Goal: Task Accomplishment & Management: Manage account settings

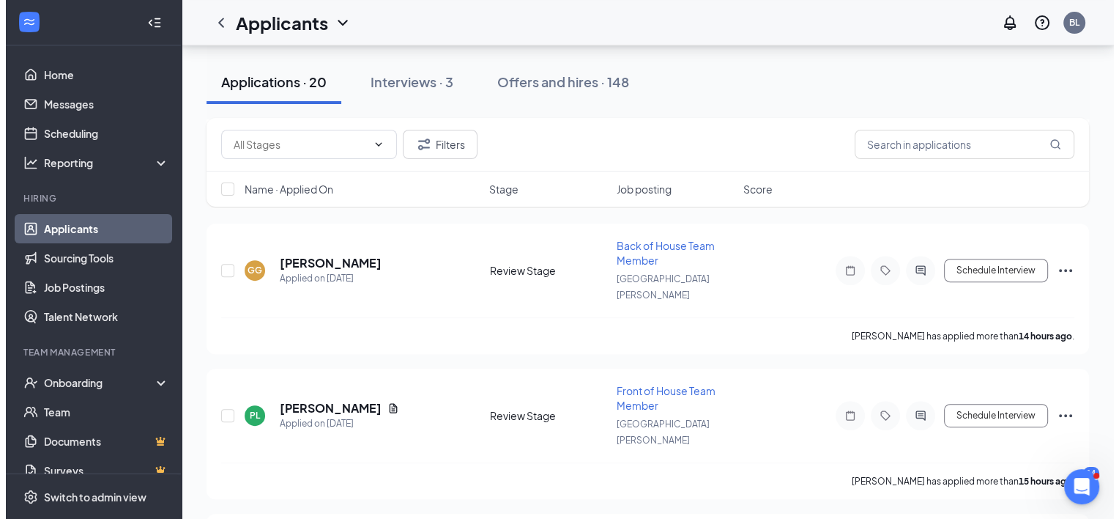
scroll to position [471, 0]
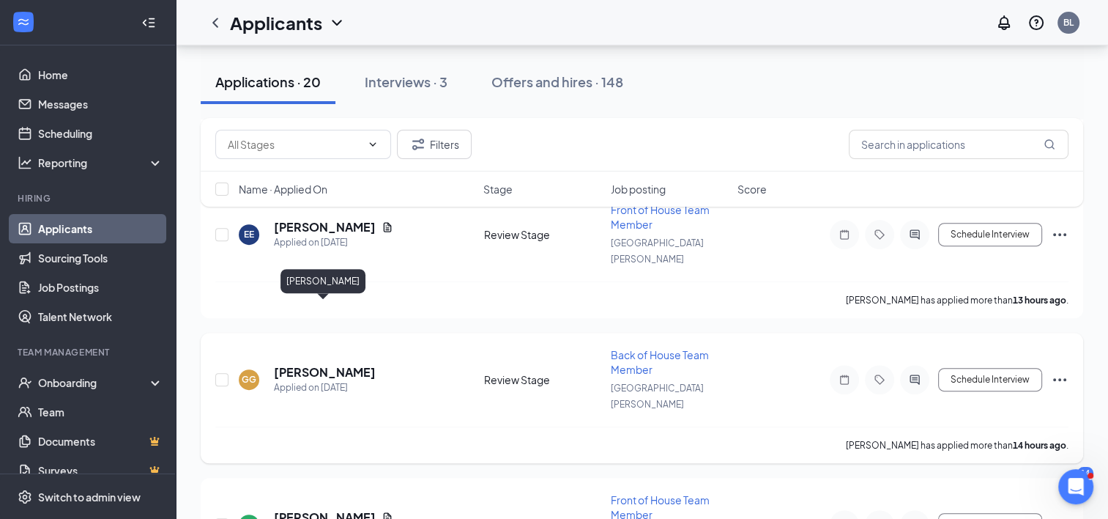
click at [336, 364] on h5 "[PERSON_NAME]" at bounding box center [325, 372] width 102 height 16
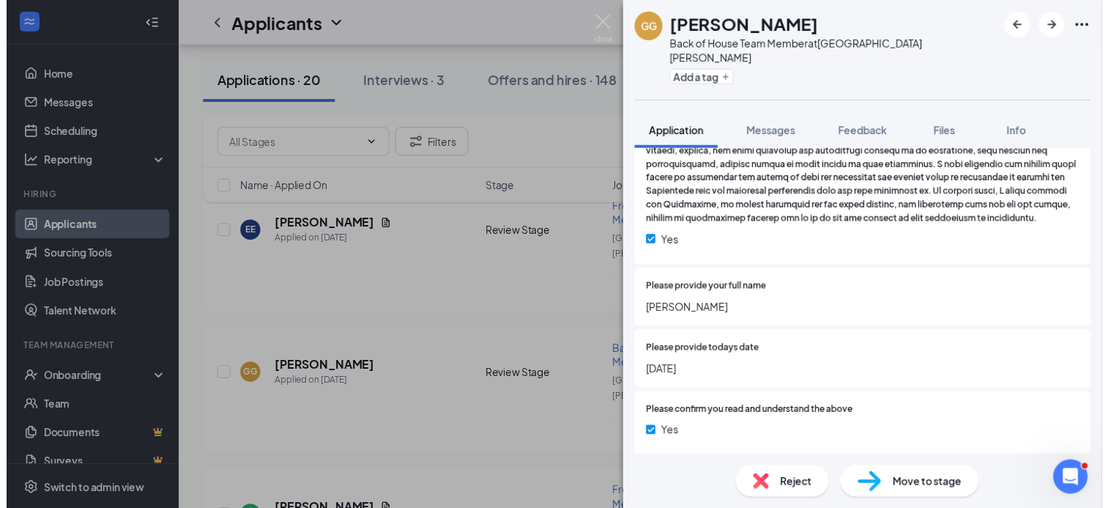
scroll to position [2418, 0]
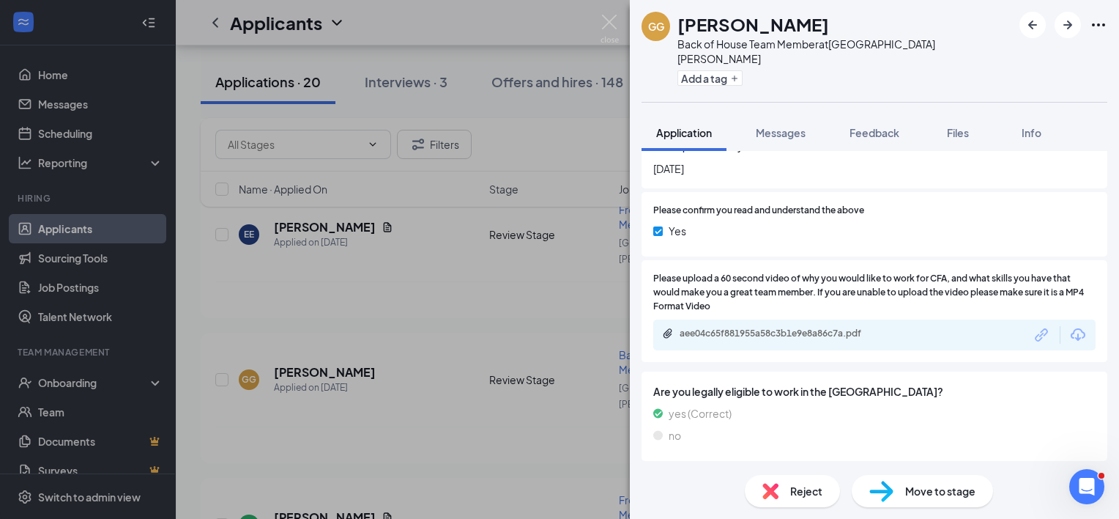
click at [615, 14] on div "[PERSON_NAME] Back of House Team Member at [GEOGRAPHIC_DATA][PERSON_NAME] Add a…" at bounding box center [559, 259] width 1119 height 519
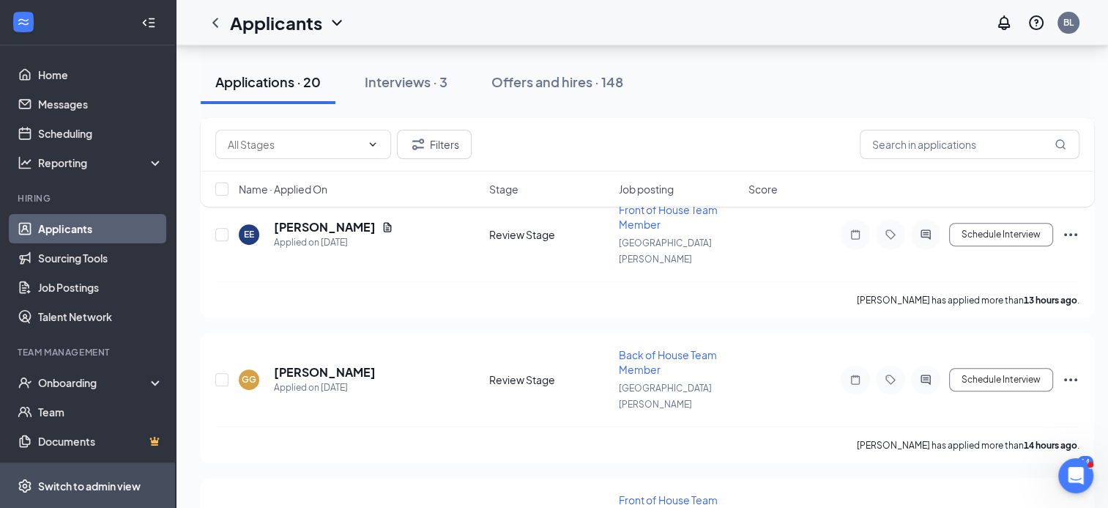
click at [60, 492] on div "Switch to admin view" at bounding box center [89, 485] width 103 height 15
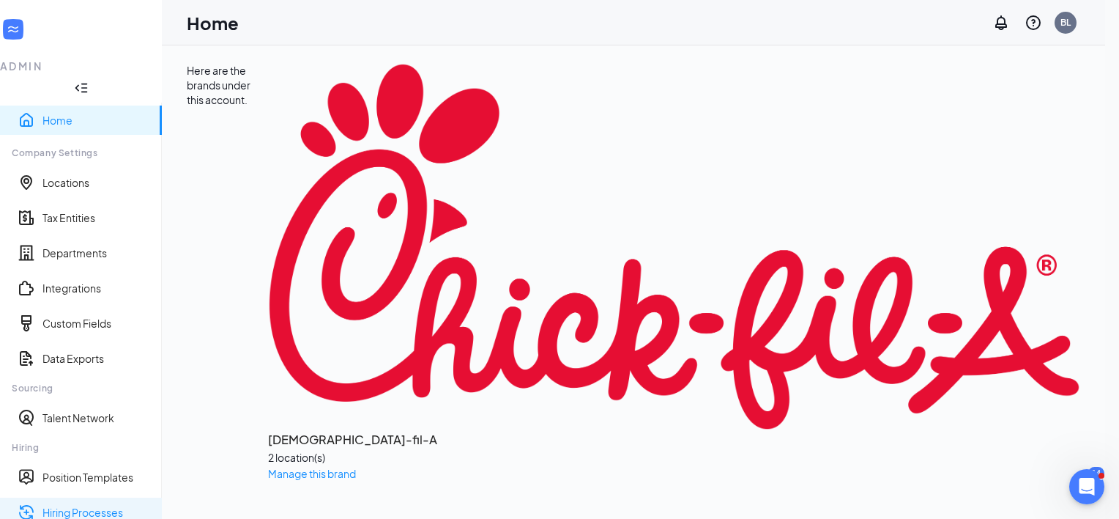
click at [91, 505] on link "Hiring Processes" at bounding box center [96, 512] width 108 height 15
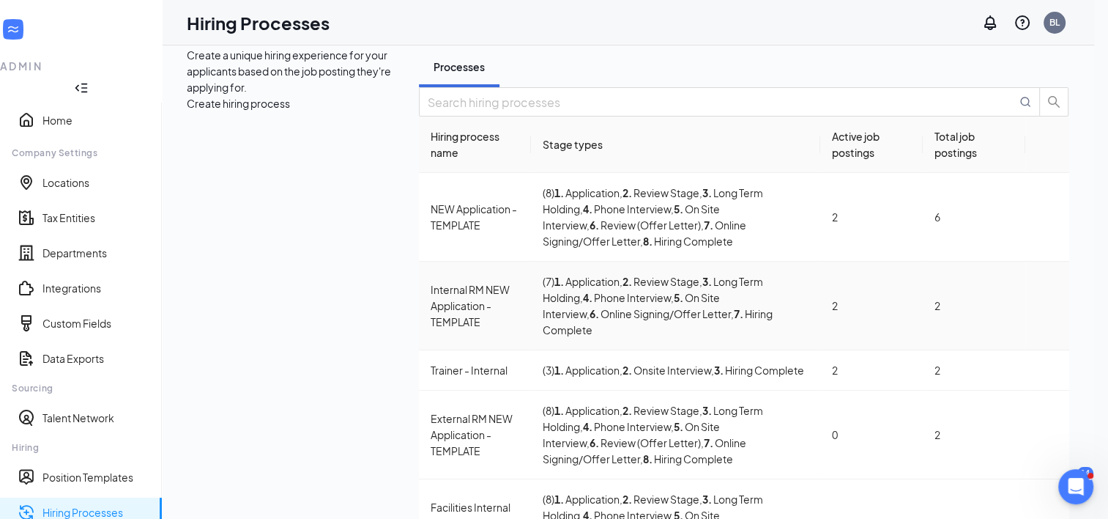
scroll to position [15, 0]
click at [431, 233] on div "NEW Application - TEMPLATE" at bounding box center [475, 217] width 89 height 32
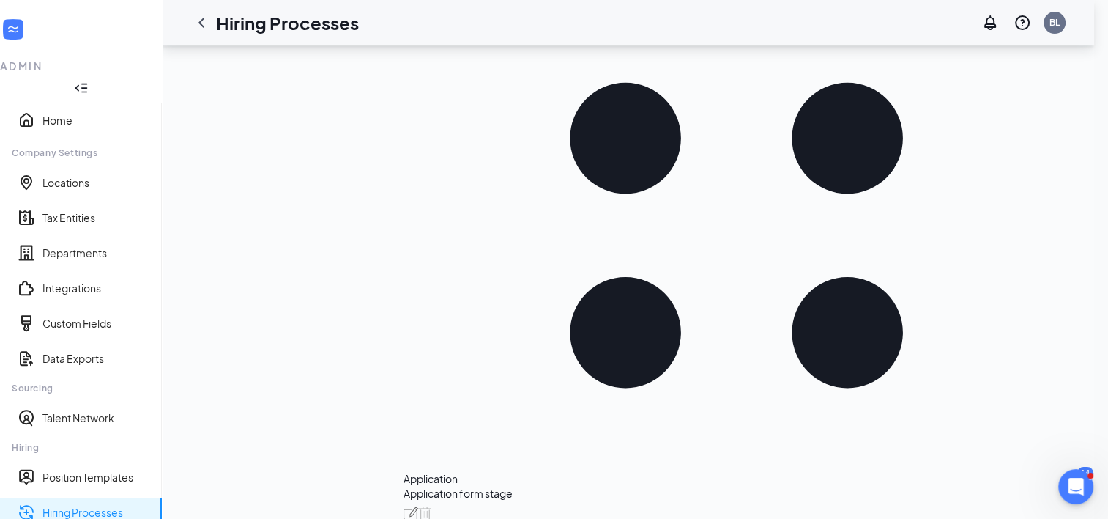
scroll to position [549, 0]
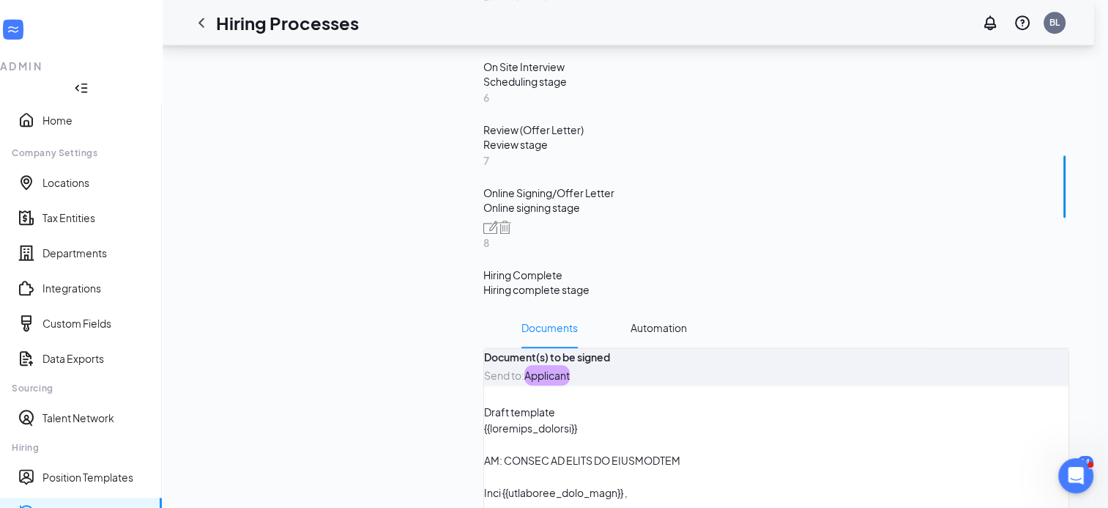
scroll to position [1222, 0]
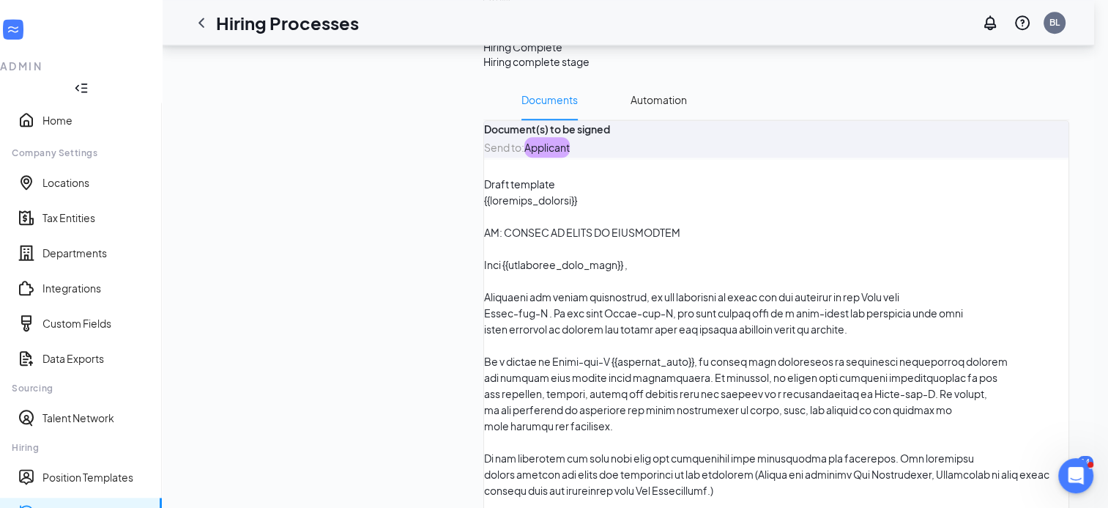
click at [797, 251] on span "Delete" at bounding box center [797, 256] width 33 height 16
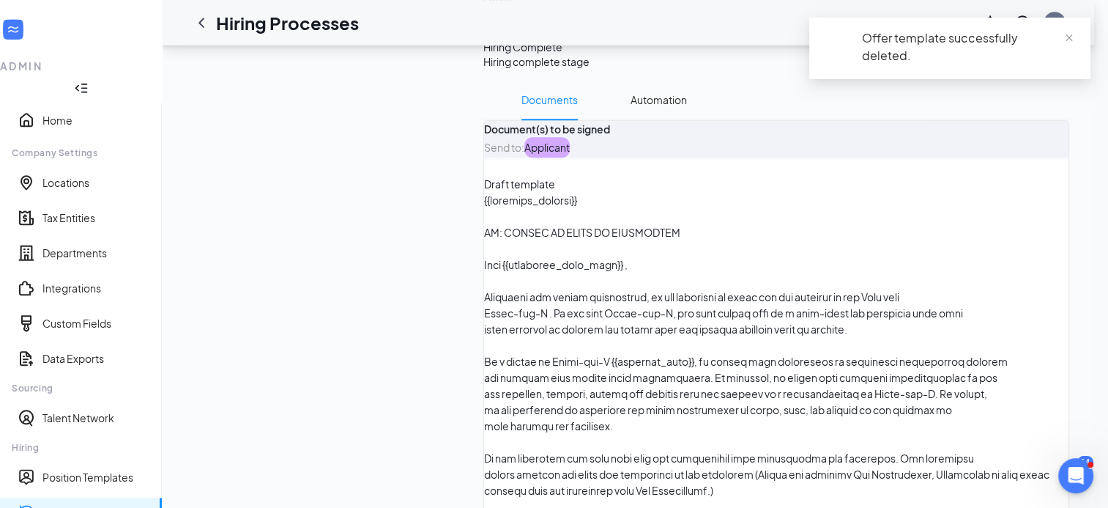
scroll to position [1127, 0]
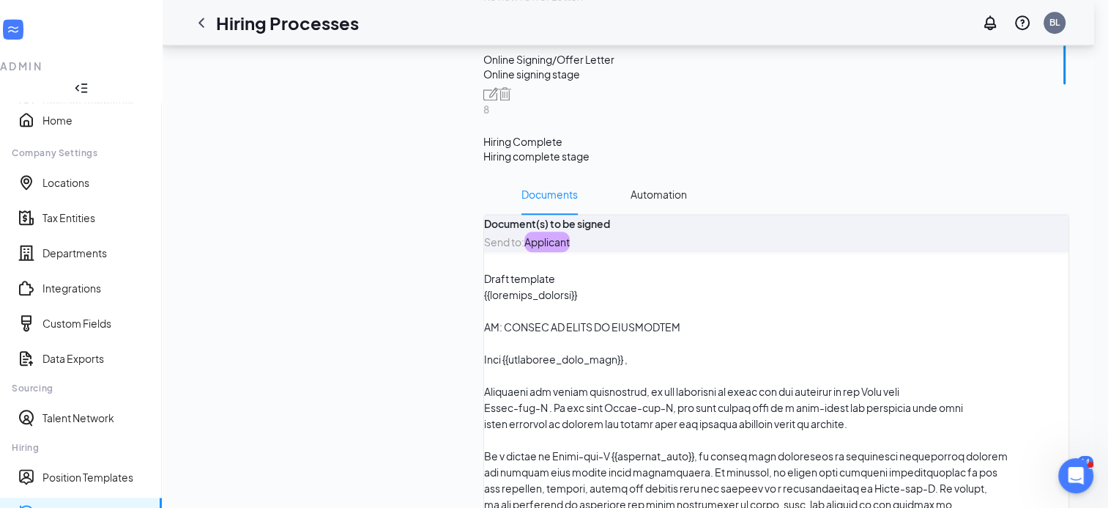
click at [480, 308] on div "Upload file" at bounding box center [496, 302] width 109 height 29
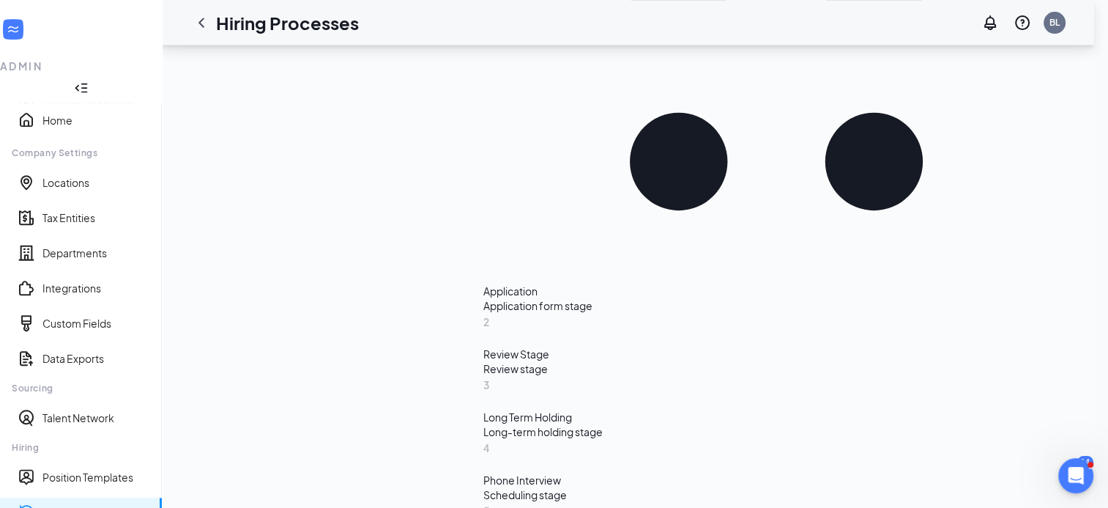
click at [877, 362] on div "Learn how to set up hiring stages and see examples here Add new stage 1 Applica…" at bounding box center [776, 433] width 586 height 1571
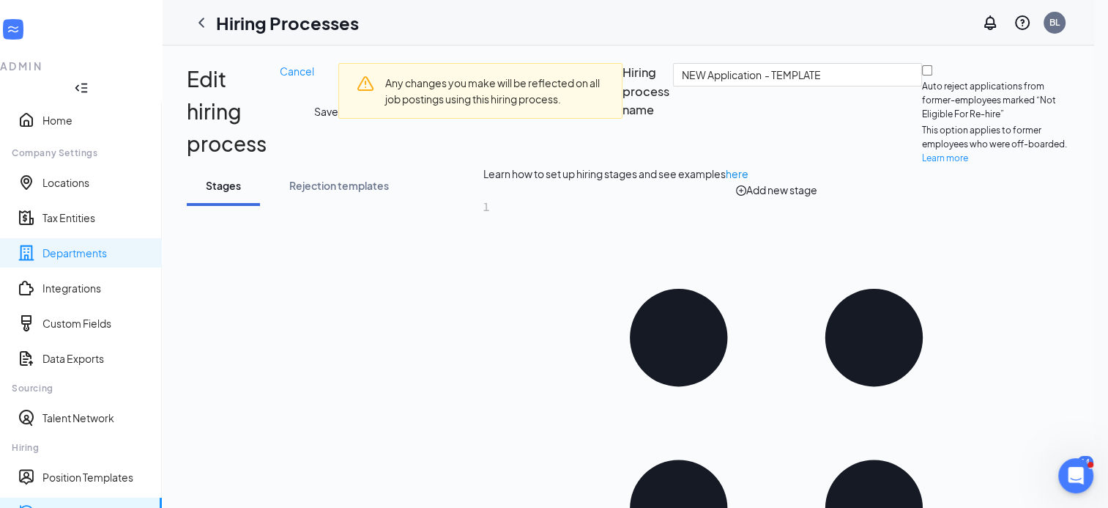
scroll to position [75, 0]
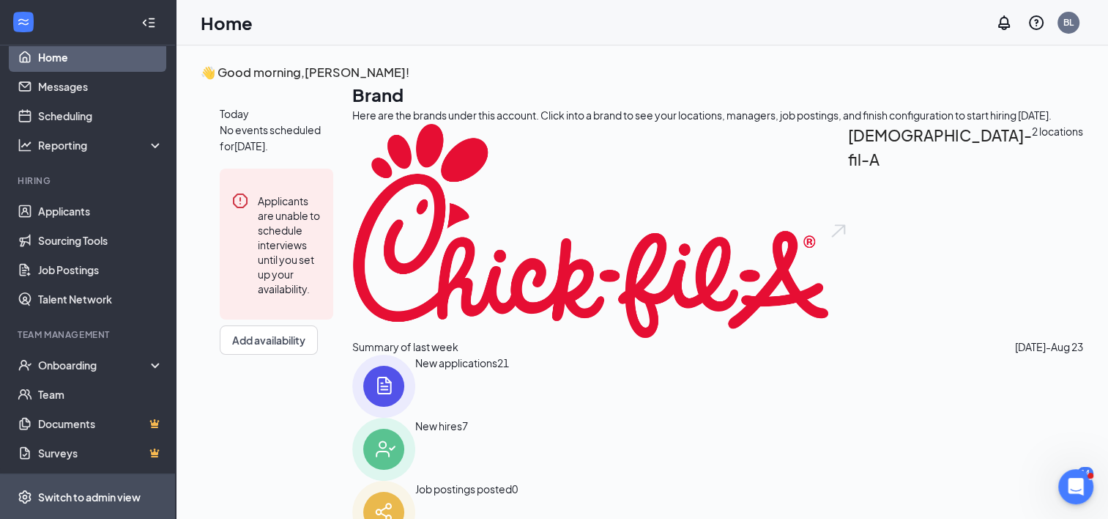
scroll to position [18, 0]
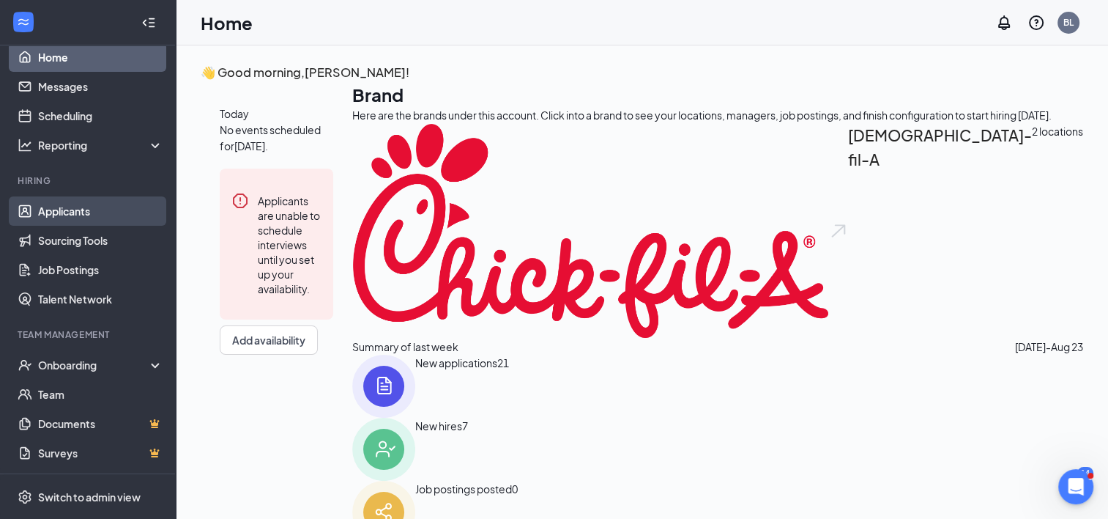
click at [81, 211] on link "Applicants" at bounding box center [100, 210] width 125 height 29
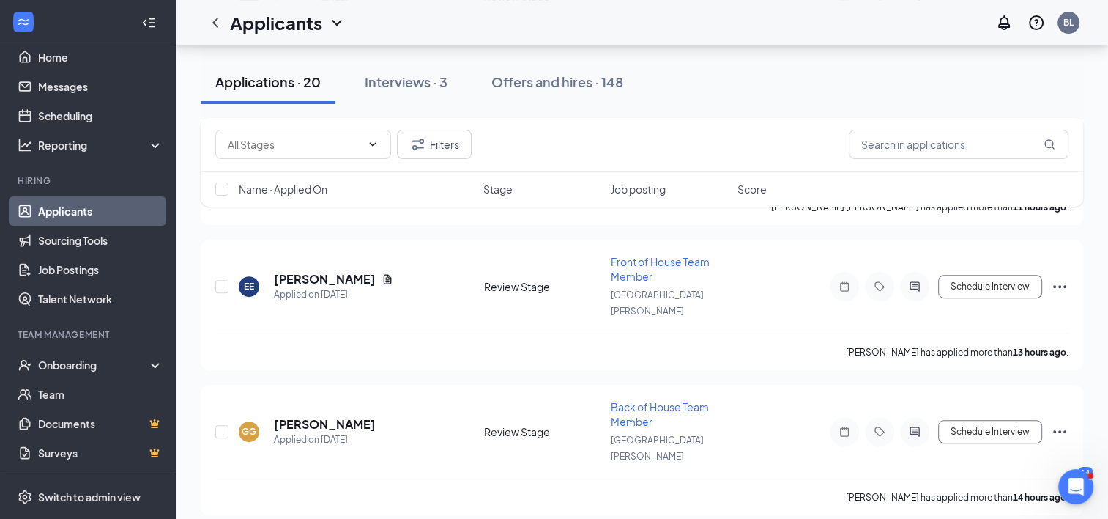
scroll to position [420, 0]
click at [1062, 421] on icon "Ellipses" at bounding box center [1060, 430] width 18 height 18
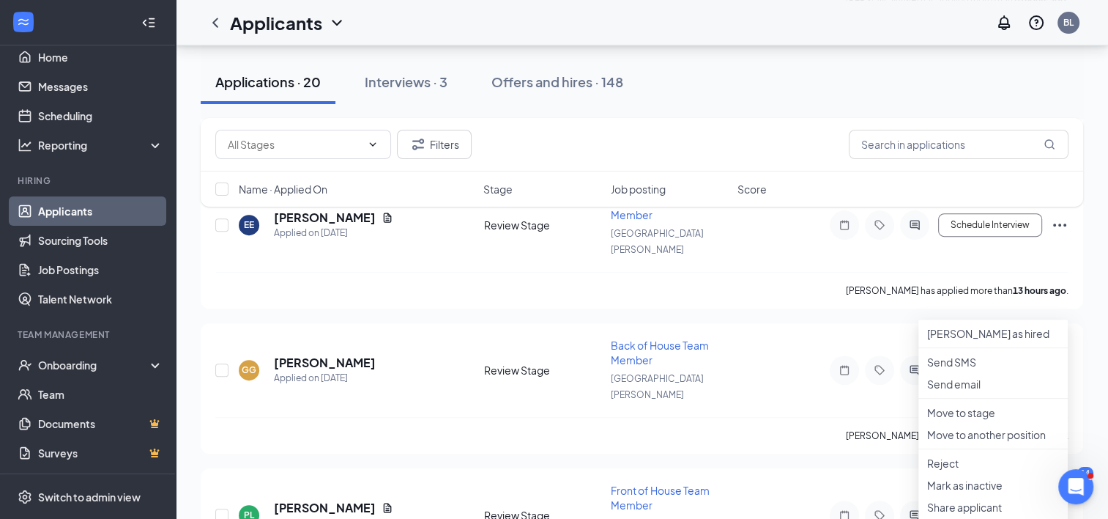
scroll to position [497, 0]
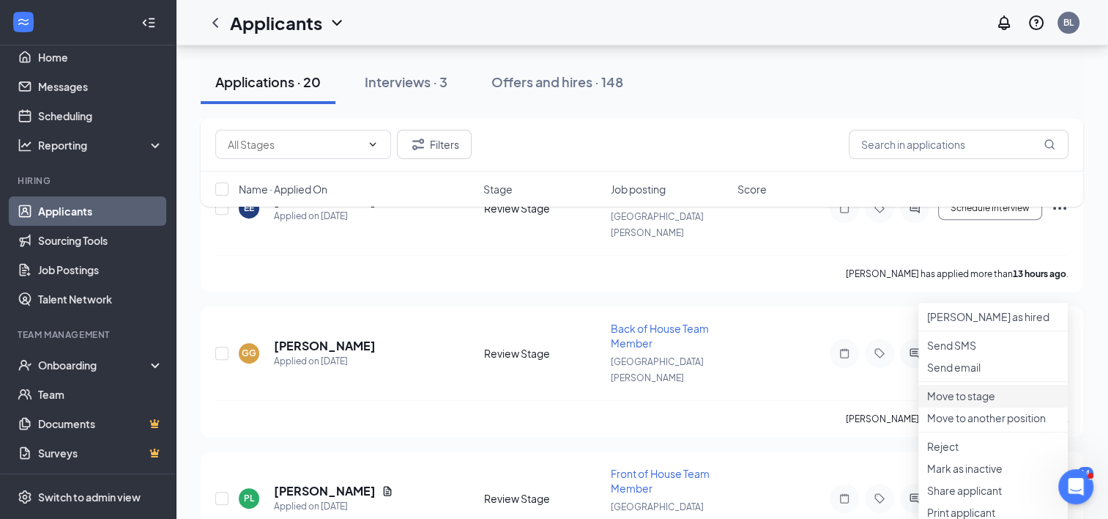
click at [992, 407] on li "Move to stage" at bounding box center [992, 396] width 149 height 22
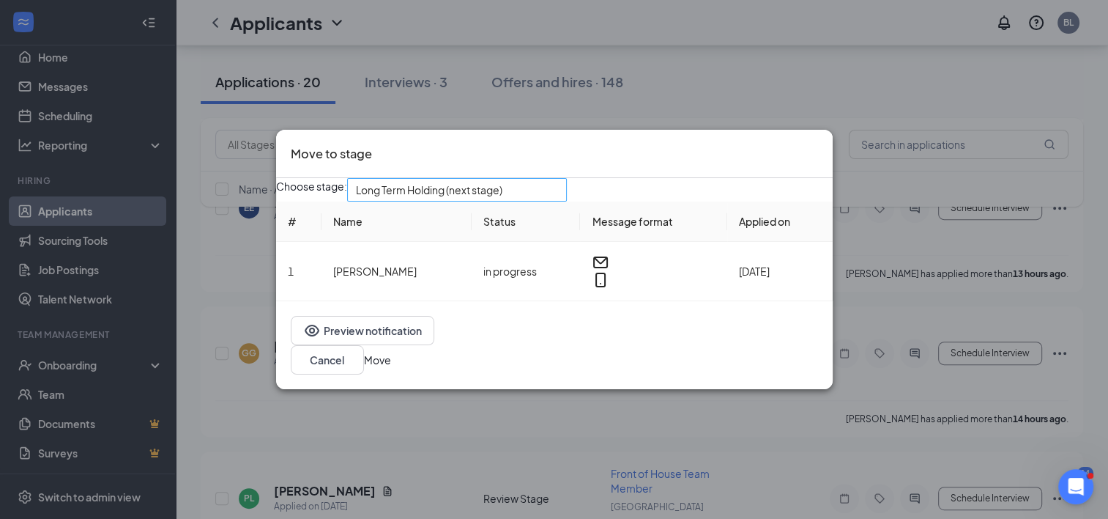
click at [567, 201] on div "Long Term Holding (next stage)" at bounding box center [457, 189] width 220 height 23
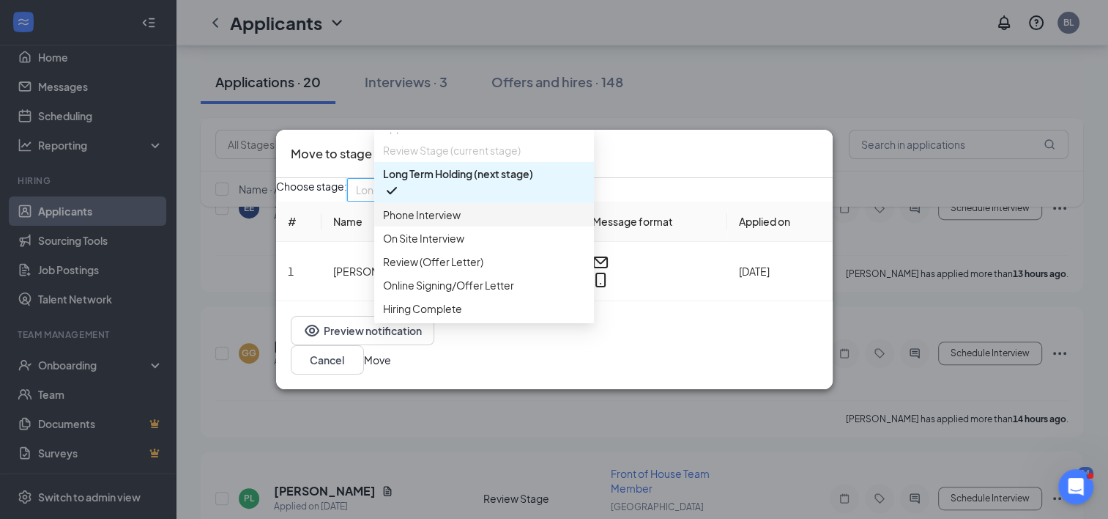
scroll to position [83, 0]
click at [447, 277] on span "Online Signing/Offer Letter" at bounding box center [448, 285] width 131 height 16
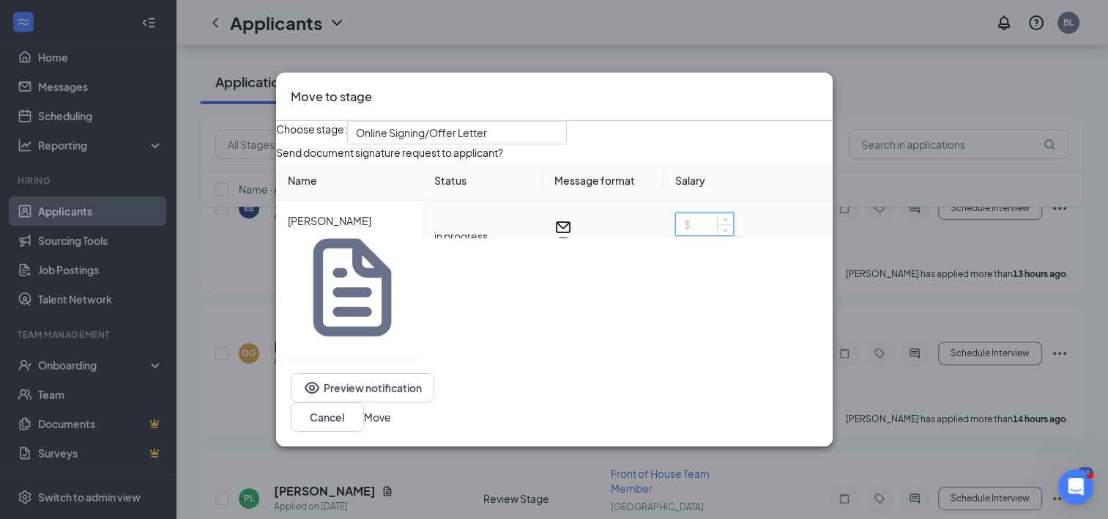
click at [686, 235] on input at bounding box center [704, 224] width 57 height 22
type input "17"
click at [391, 409] on button "Move" at bounding box center [377, 417] width 27 height 16
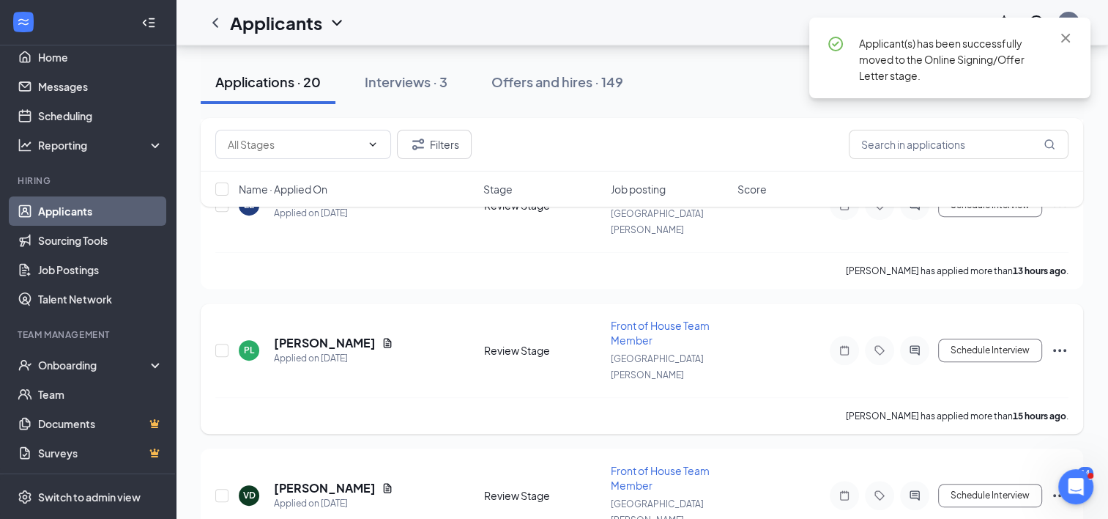
scroll to position [494, 0]
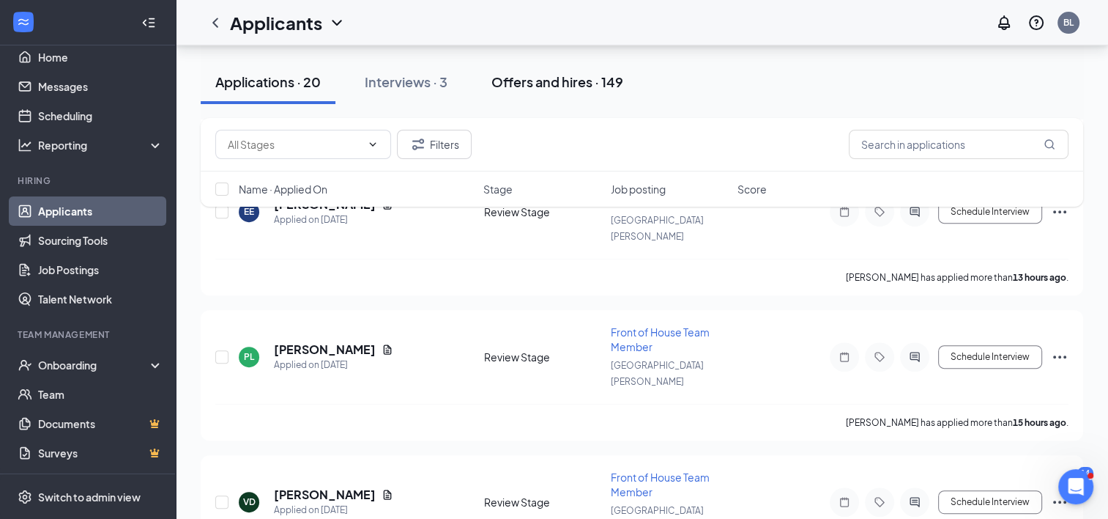
click at [574, 83] on div "Offers and hires · 149" at bounding box center [557, 82] width 132 height 18
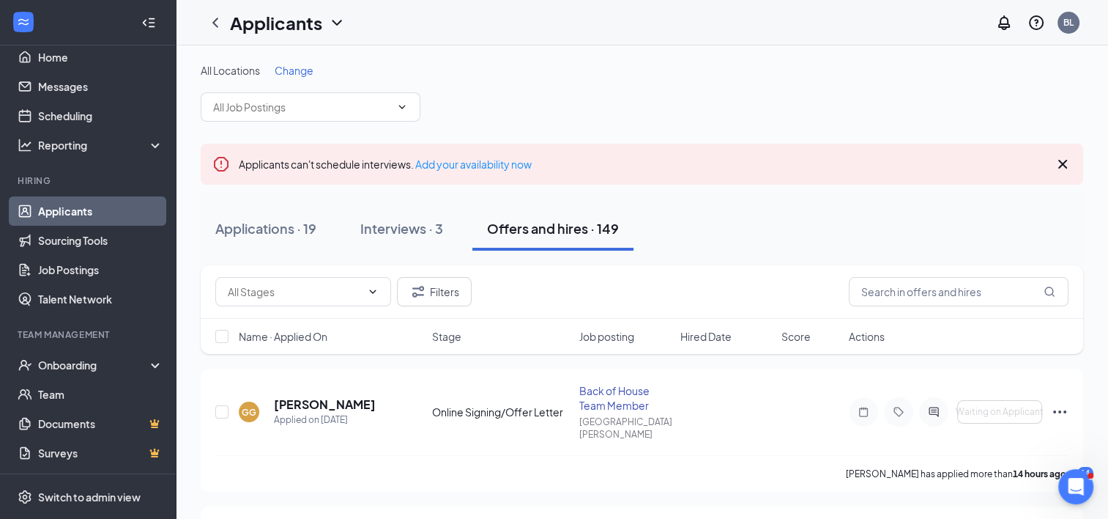
click at [66, 204] on link "Applicants" at bounding box center [100, 210] width 125 height 29
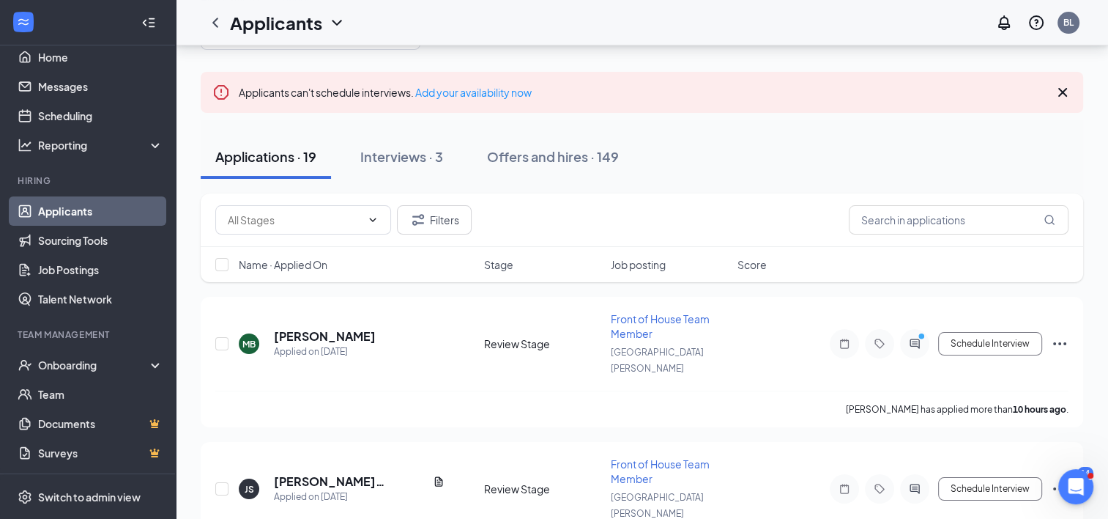
scroll to position [73, 0]
click at [549, 152] on div "Offers and hires · 149" at bounding box center [553, 155] width 132 height 18
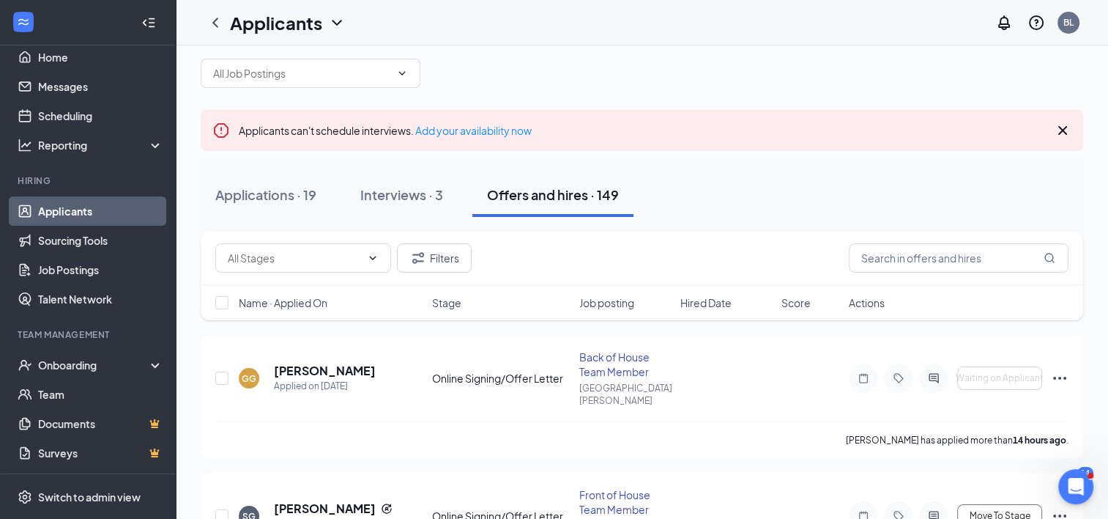
scroll to position [34, 0]
